Goal: Check status: Check status

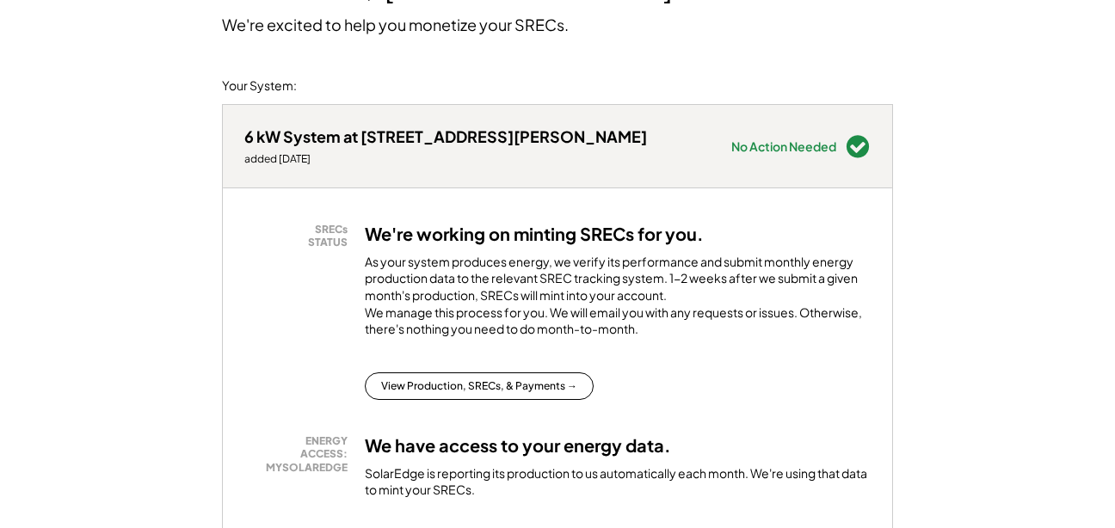
scroll to position [214, 0]
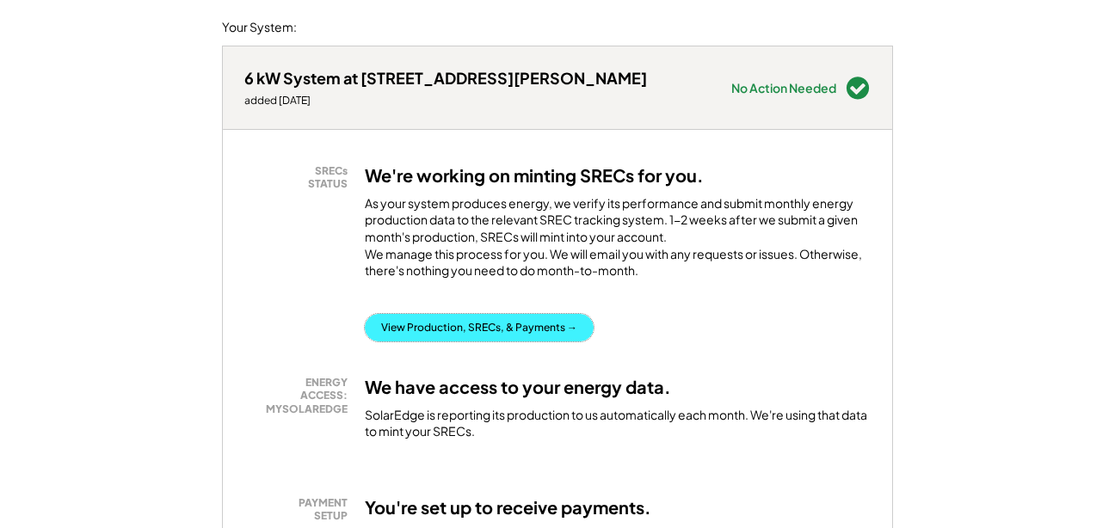
click at [529, 342] on button "View Production, SRECs, & Payments →" at bounding box center [479, 328] width 229 height 28
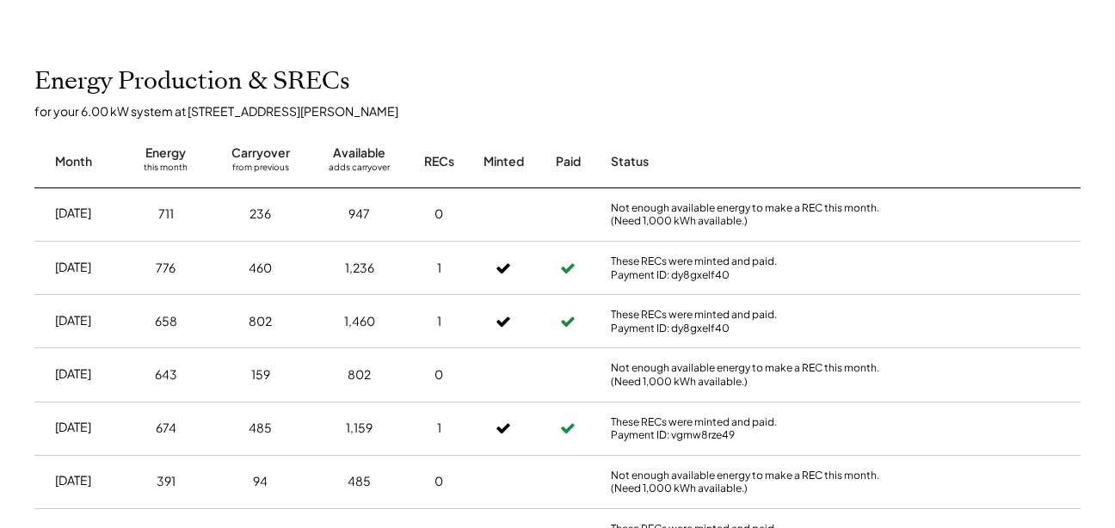
scroll to position [706, 0]
